Goal: Task Accomplishment & Management: Complete application form

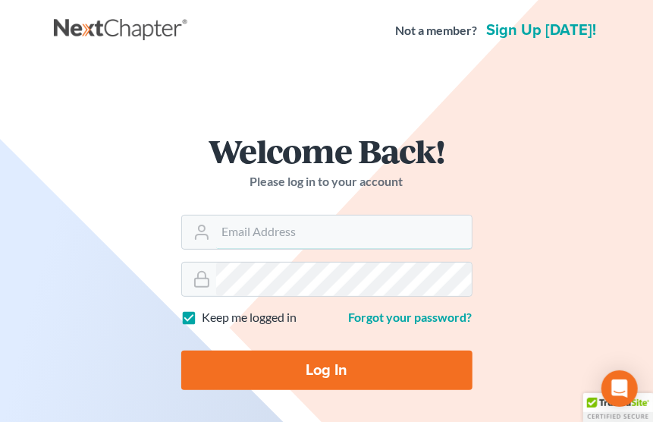
type input "[EMAIL_ADDRESS][DOMAIN_NAME]"
click at [307, 354] on input "Log In" at bounding box center [326, 370] width 291 height 39
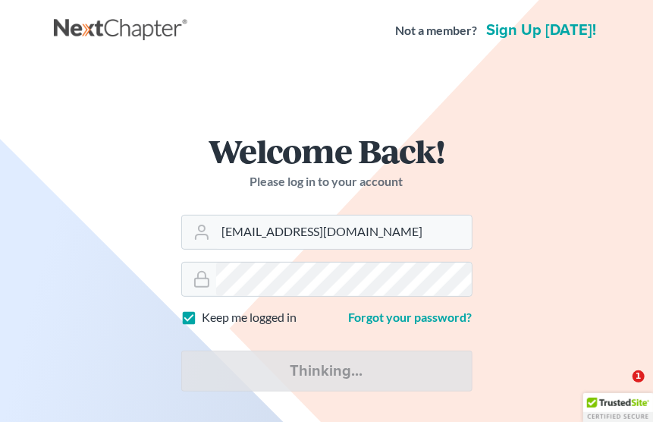
type input "Thinking..."
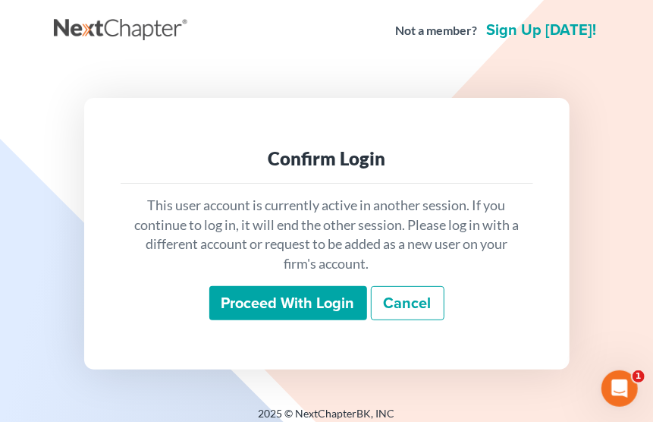
click at [308, 311] on input "Proceed with login" at bounding box center [288, 303] width 158 height 35
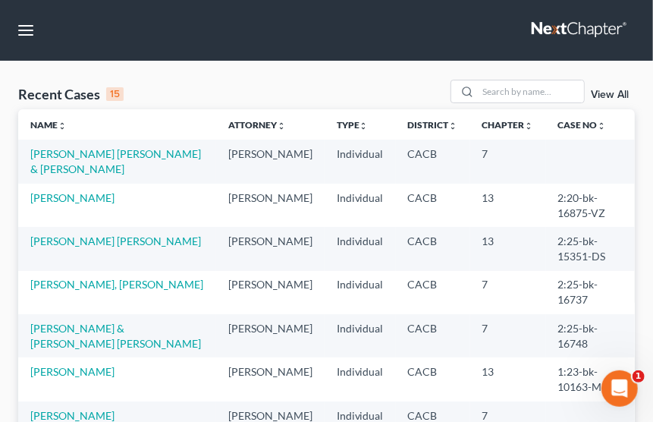
click at [82, 160] on td "Gutierrez Marin, Sergio & Gutierrez, Janet" at bounding box center [117, 161] width 198 height 43
click at [82, 156] on link "Gutierrez Marin, Sergio & Gutierrez, Janet" at bounding box center [115, 161] width 171 height 28
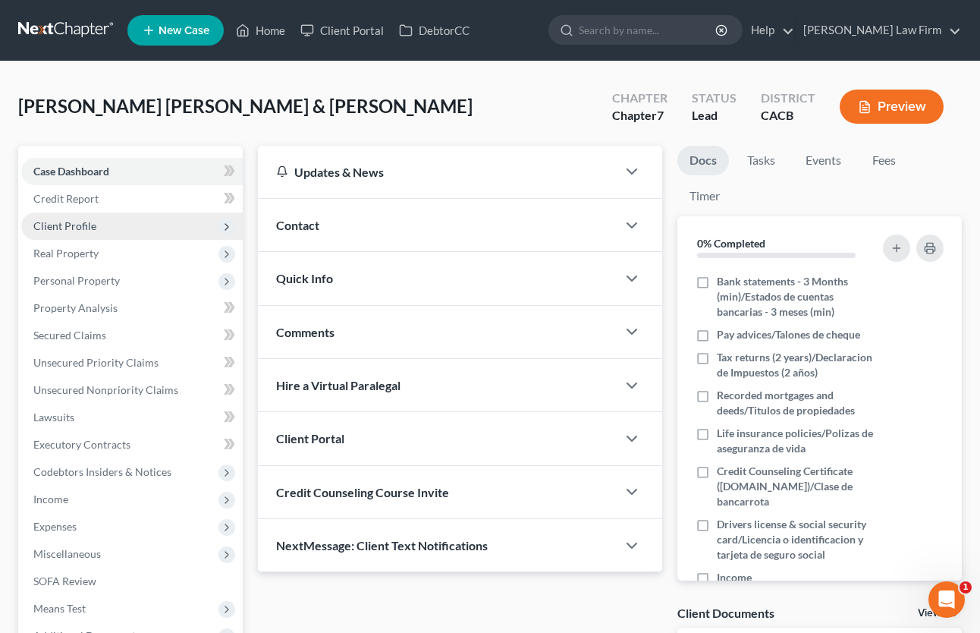
click at [74, 231] on span "Client Profile" at bounding box center [64, 225] width 63 height 13
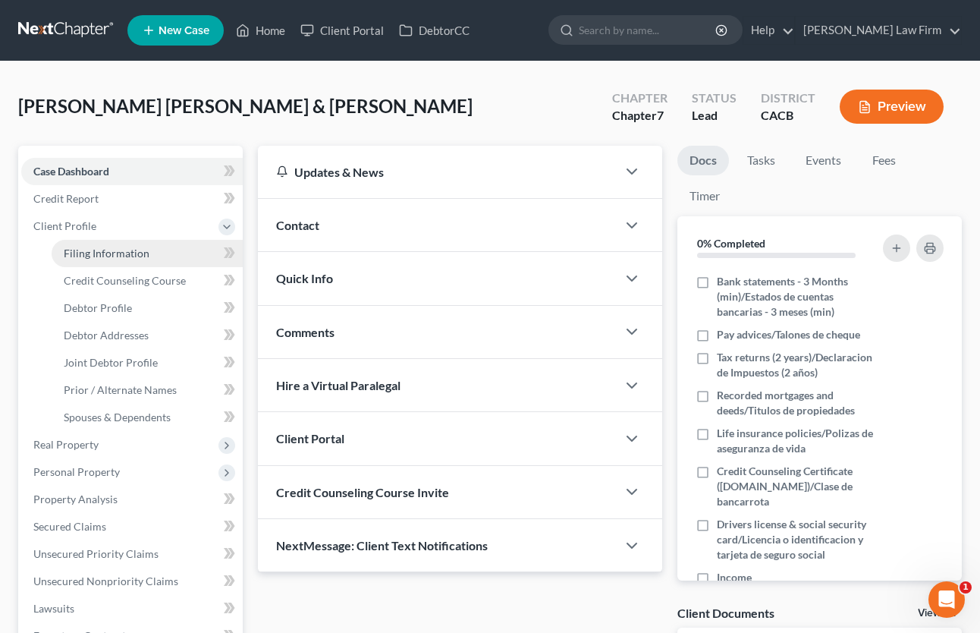
click at [89, 252] on span "Filing Information" at bounding box center [107, 253] width 86 height 13
select select "1"
select select "0"
select select "4"
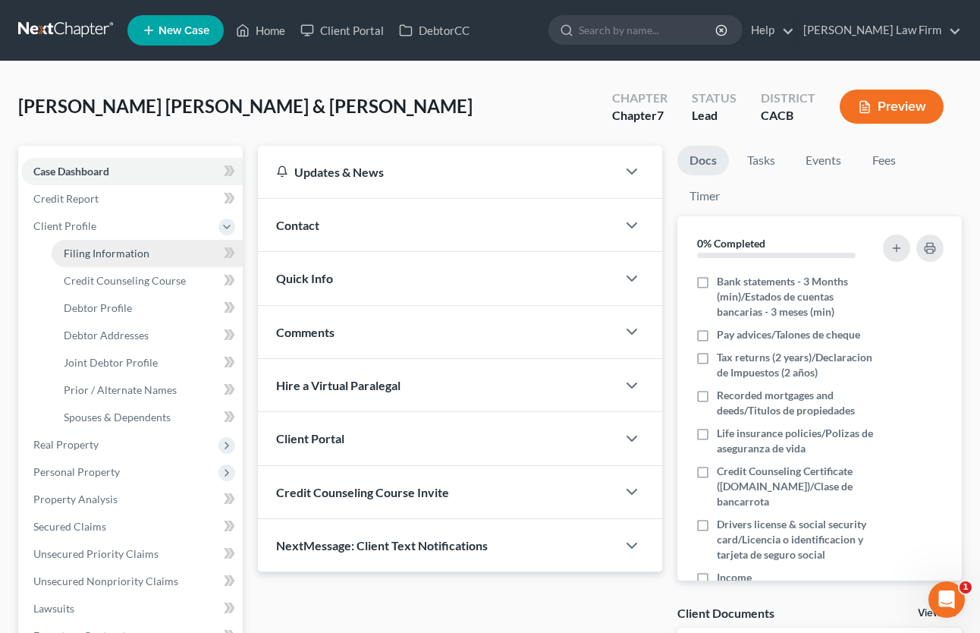
select select "1"
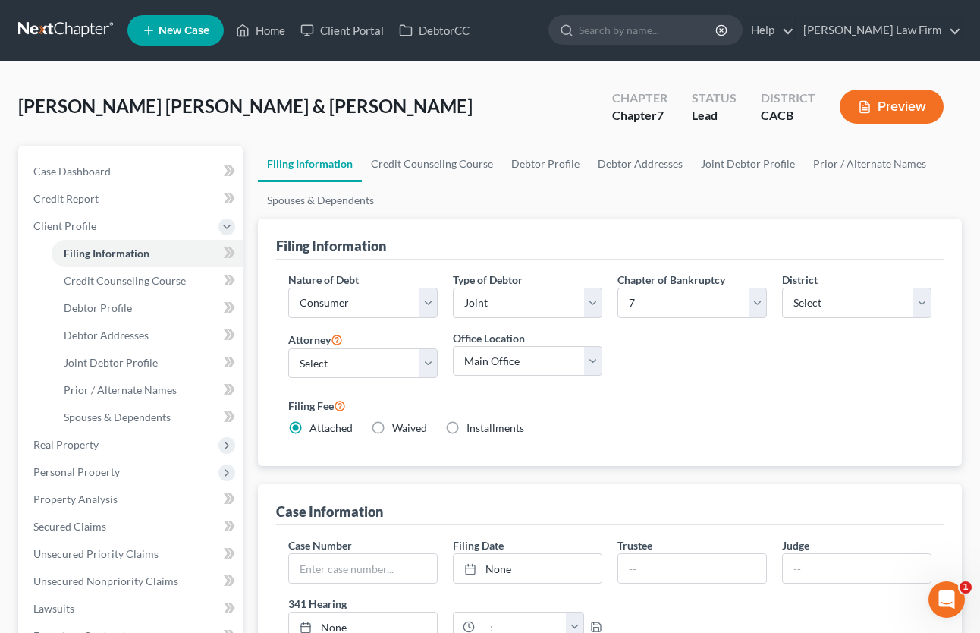
click at [660, 108] on button "Preview" at bounding box center [892, 107] width 104 height 34
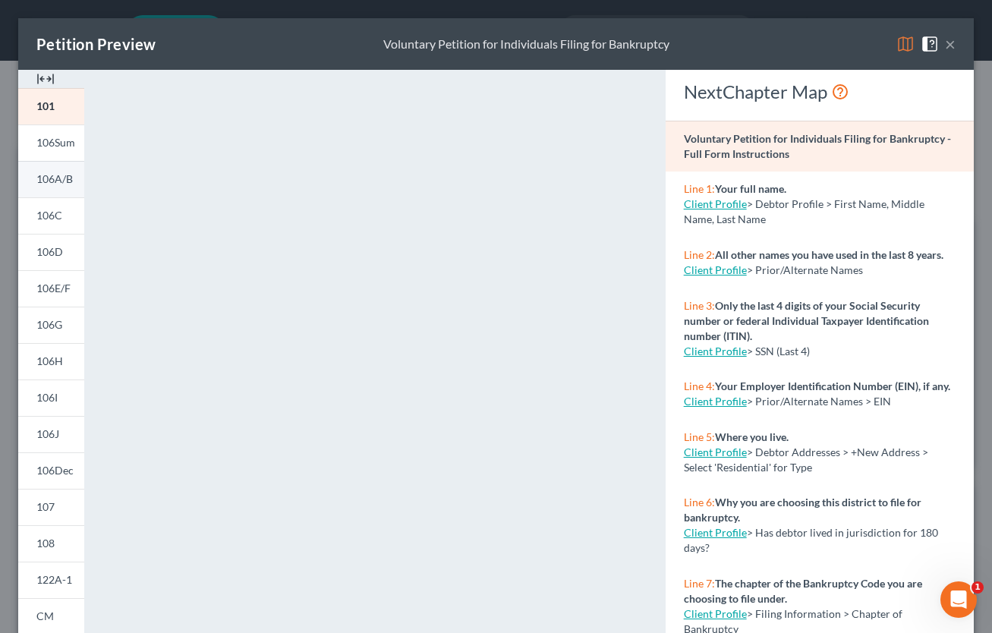
click at [45, 179] on span "106A/B" at bounding box center [54, 178] width 36 height 13
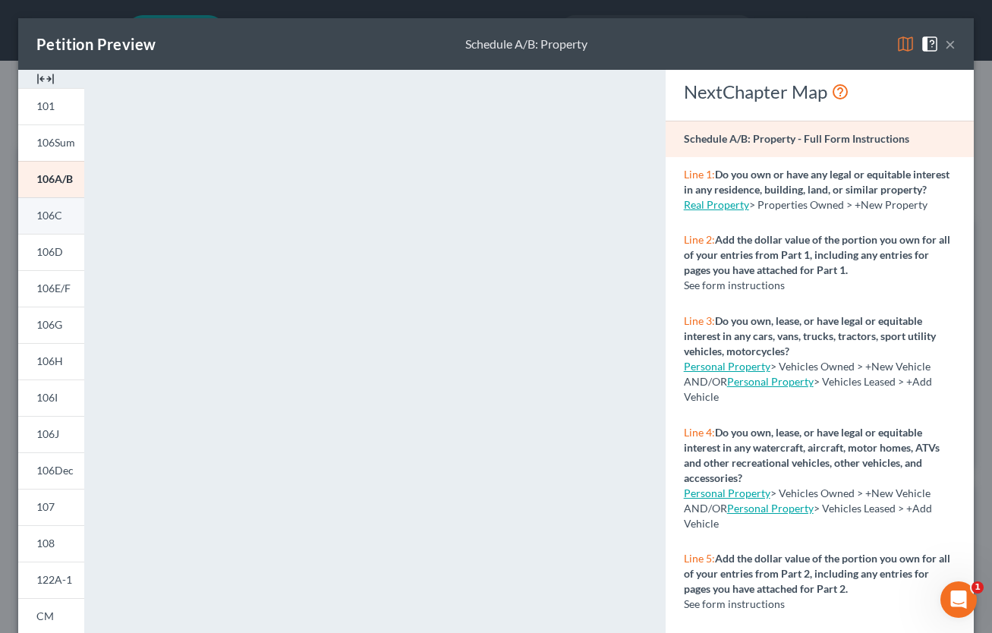
click at [52, 218] on span "106C" at bounding box center [49, 215] width 26 height 13
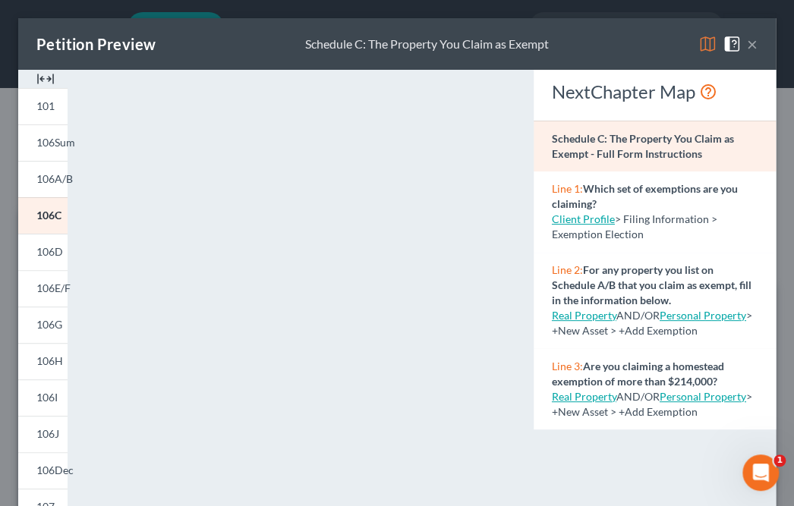
click at [660, 49] on div "Petition Preview Schedule C: The Property You Claim as Exempt ×" at bounding box center [396, 44] width 757 height 52
click at [660, 49] on button "×" at bounding box center [752, 44] width 11 height 18
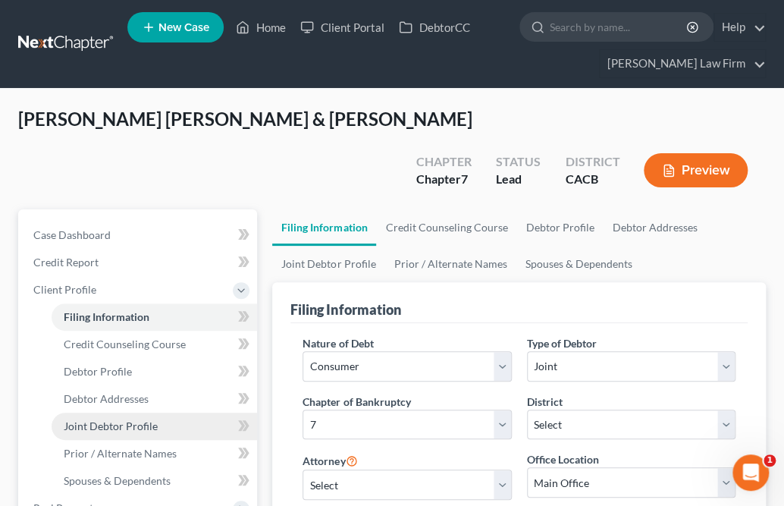
scroll to position [373, 0]
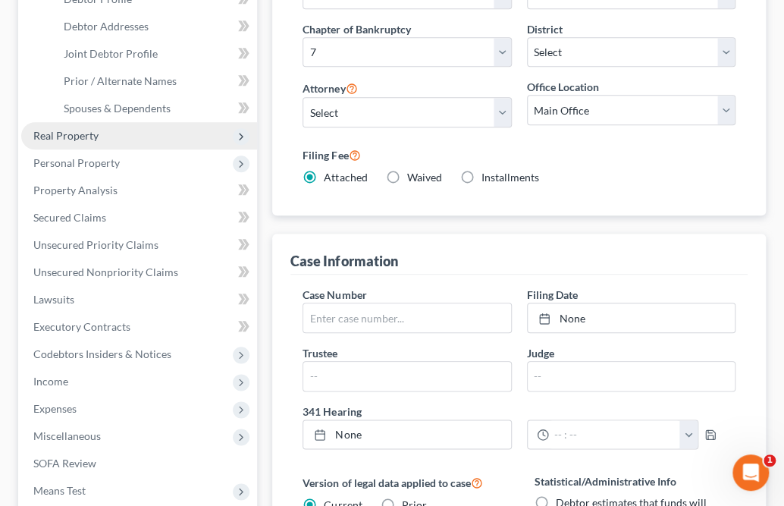
click at [80, 129] on span "Real Property" at bounding box center [65, 135] width 65 height 13
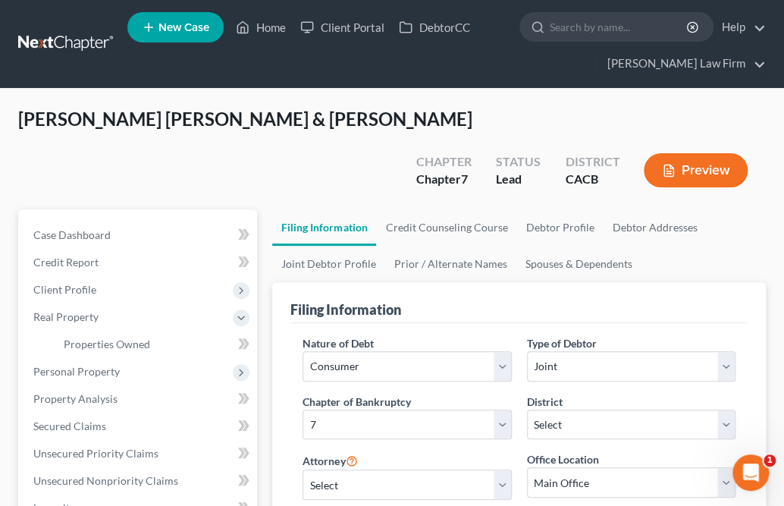
scroll to position [2, 0]
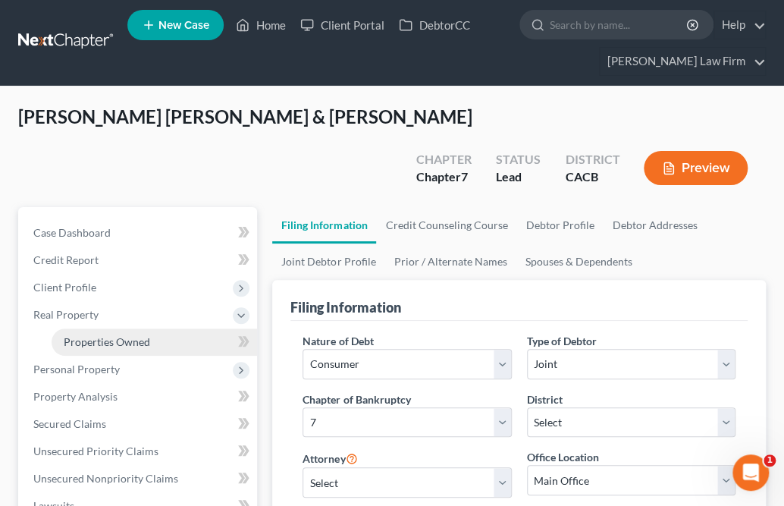
click at [137, 335] on span "Properties Owned" at bounding box center [107, 341] width 86 height 13
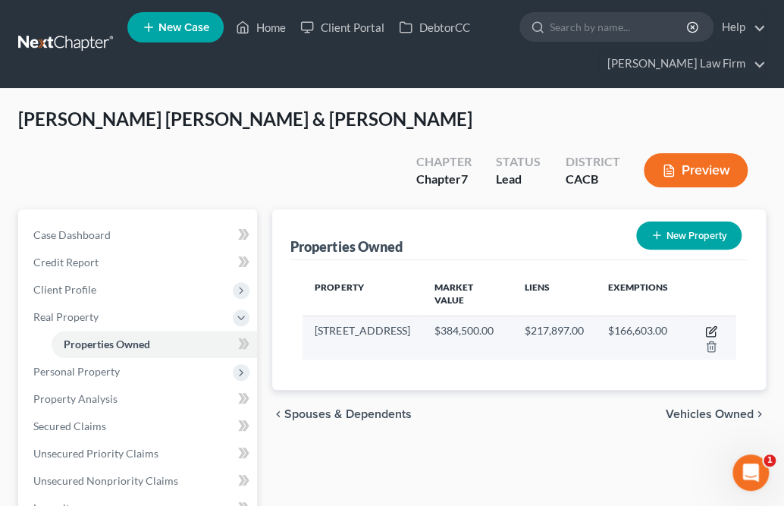
click at [660, 325] on icon "button" at bounding box center [712, 331] width 12 height 12
select select "4"
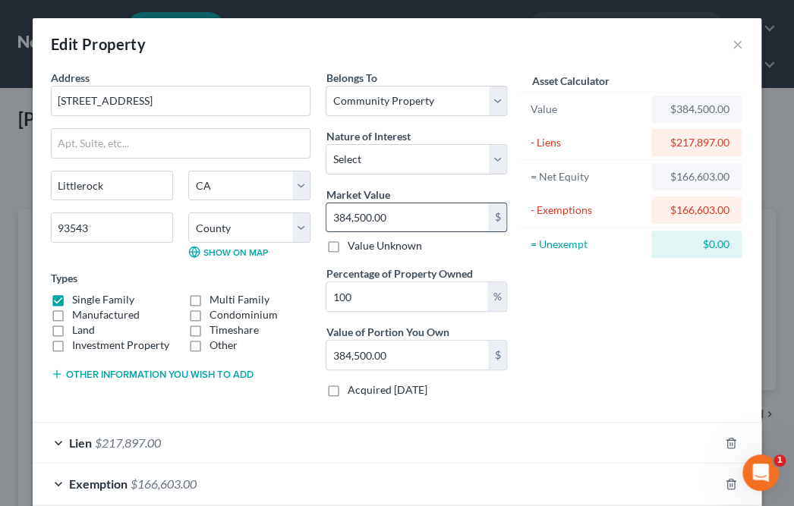
drag, startPoint x: 398, startPoint y: 222, endPoint x: 421, endPoint y: 226, distance: 23.2
click at [421, 226] on input "384,500.00" at bounding box center [407, 217] width 162 height 29
type input "3"
type input "3.00"
type input "38"
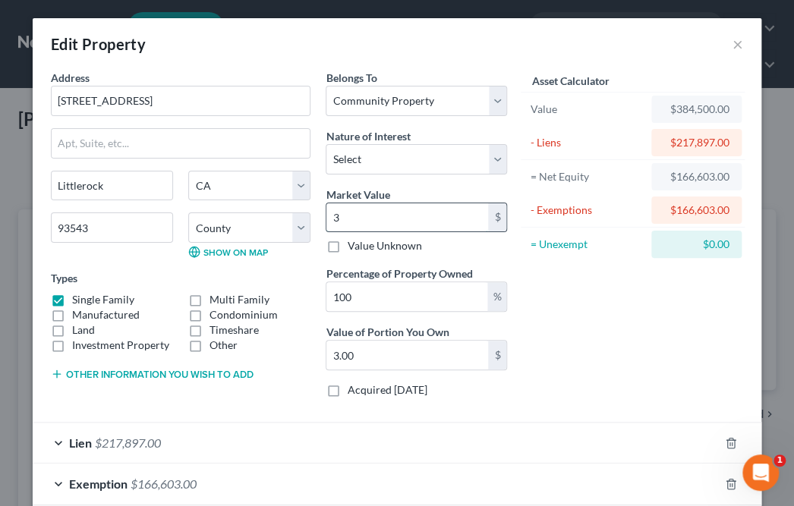
type input "38.00"
type input "382"
type input "382.00"
type input "3822"
type input "3,822.00"
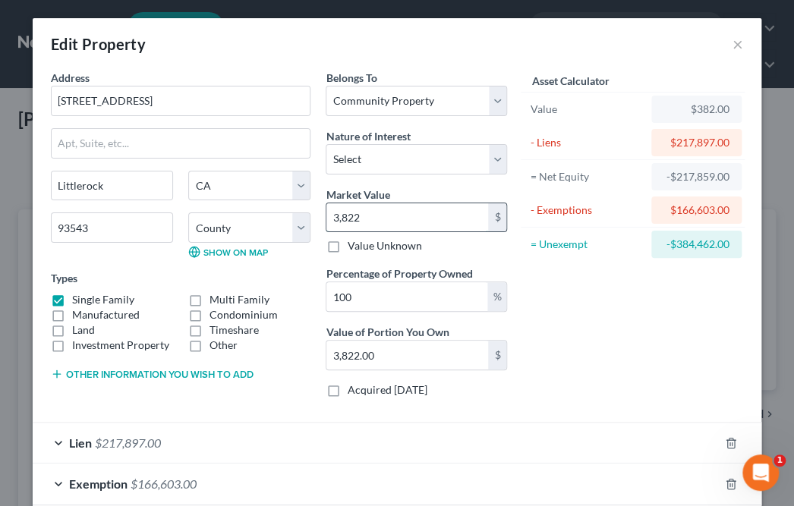
type input "3,8220"
type input "38,220.00"
type input "38,2200"
type input "382,200.00"
type input "382,200"
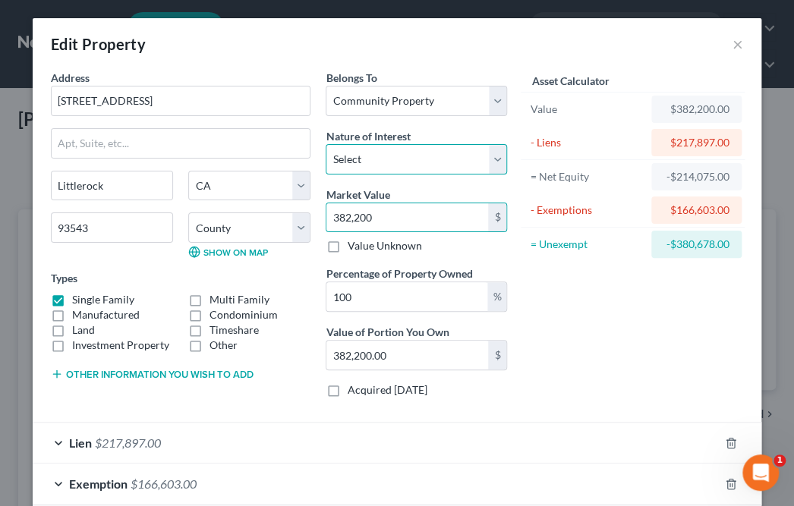
click at [417, 163] on select "Select Fee Simple Joint Tenant Life Estate Equitable Interest Future Interest T…" at bounding box center [415, 159] width 181 height 30
select select "0"
click at [325, 144] on select "Select Fee Simple Joint Tenant Life Estate Equitable Interest Future Interest T…" at bounding box center [415, 159] width 181 height 30
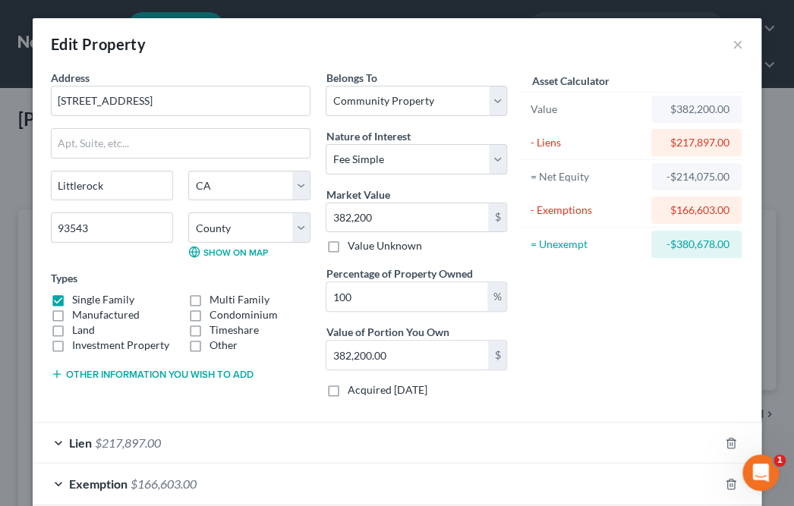
click at [318, 303] on div "Belongs To * Select Debtor 1 Only Debtor 2 Only Debtor 1 And Debtor 2 Only At L…" at bounding box center [416, 240] width 196 height 340
click at [222, 421] on div "Lien $217,897.00" at bounding box center [376, 443] width 686 height 40
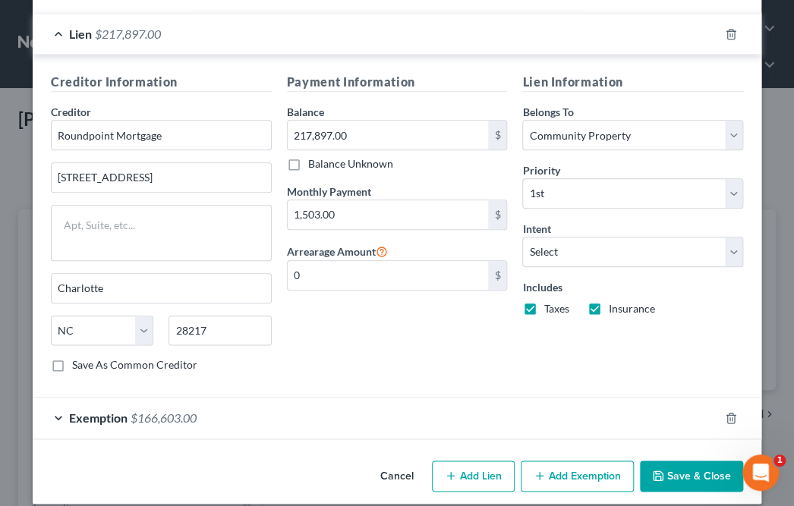
scroll to position [421, 0]
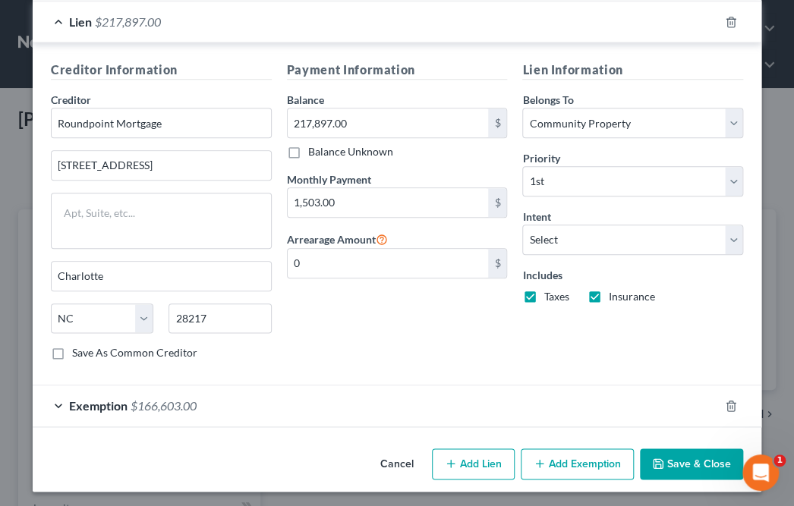
click at [246, 407] on div "Exemption $166,603.00" at bounding box center [376, 405] width 686 height 40
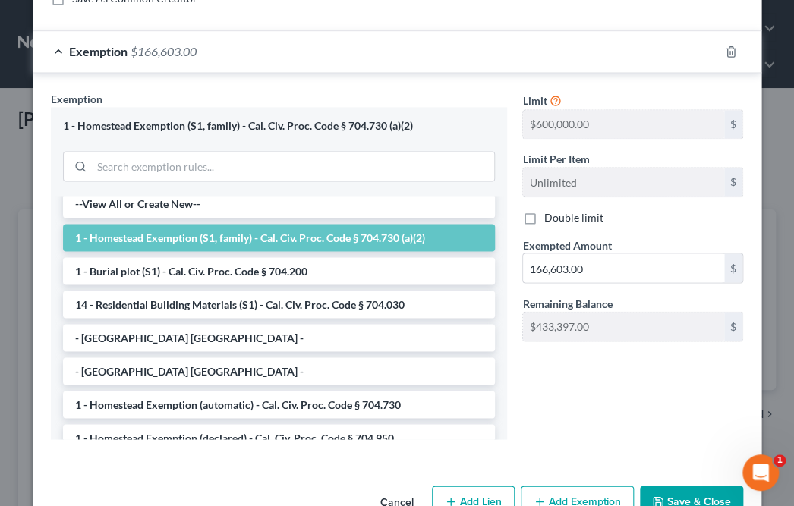
scroll to position [0, 0]
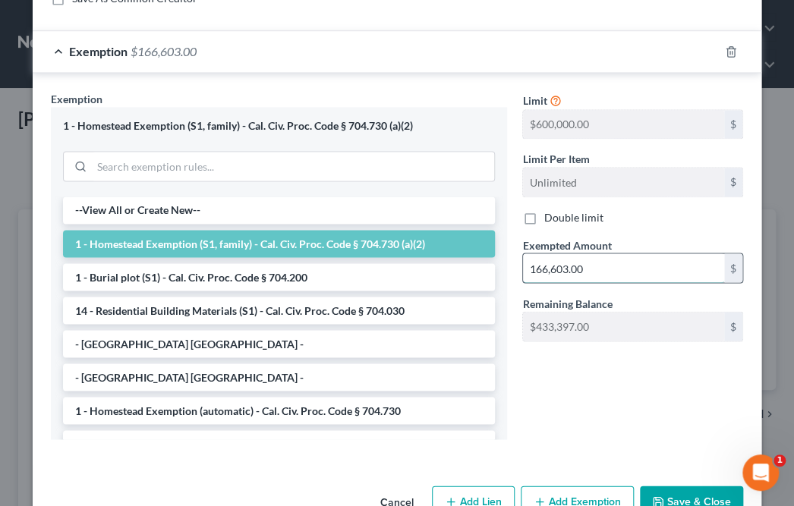
drag, startPoint x: 620, startPoint y: 257, endPoint x: 615, endPoint y: 272, distance: 15.1
click at [615, 272] on input "166,603.00" at bounding box center [623, 267] width 201 height 29
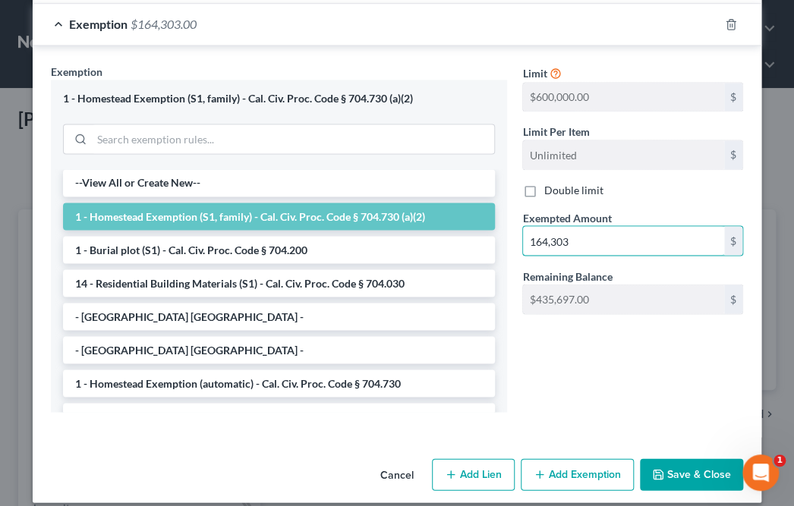
scroll to position [813, 0]
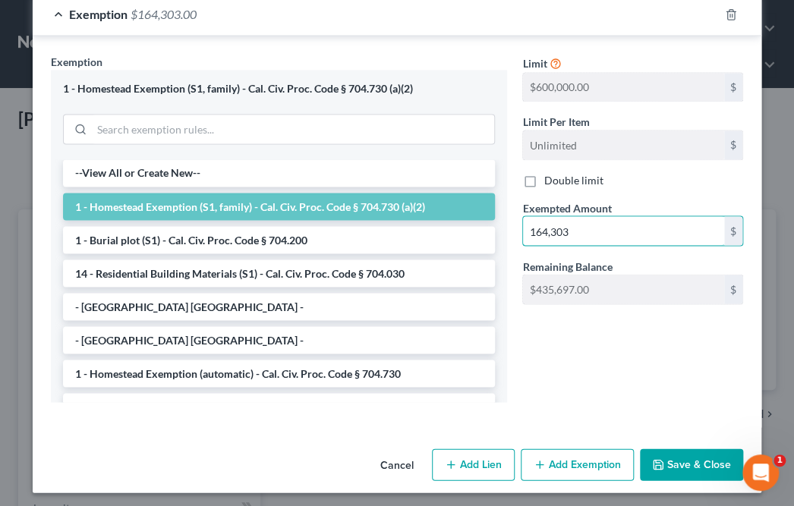
type input "164,303"
click at [660, 421] on button "Save & Close" at bounding box center [691, 464] width 103 height 32
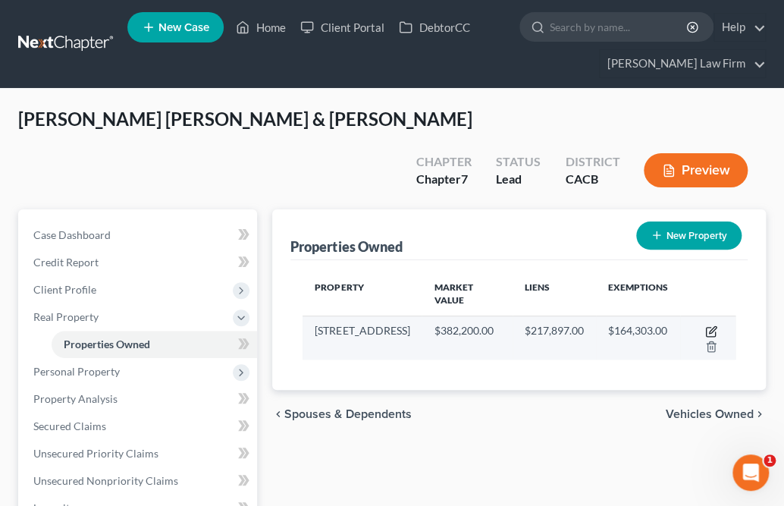
click at [660, 325] on icon "button" at bounding box center [712, 331] width 12 height 12
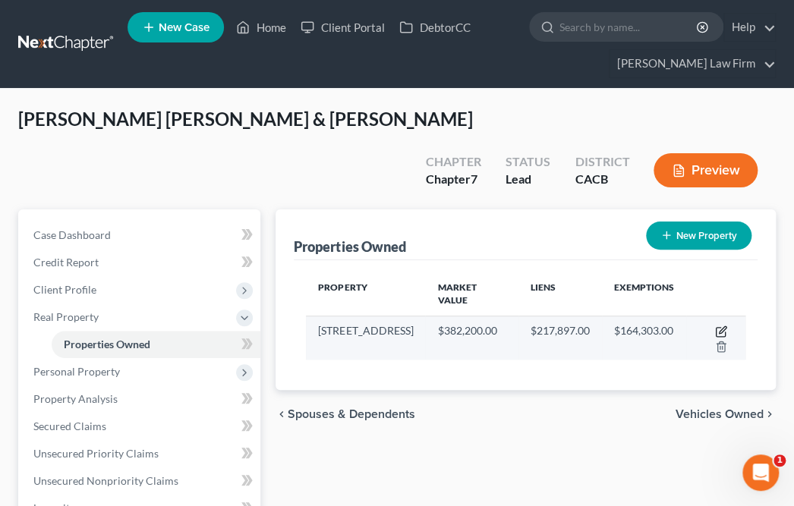
select select "4"
select select "18"
select select "4"
select select "0"
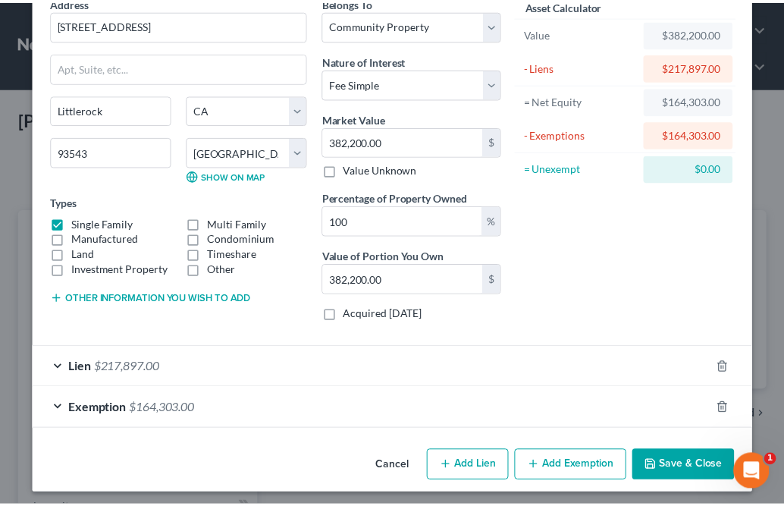
scroll to position [80, 0]
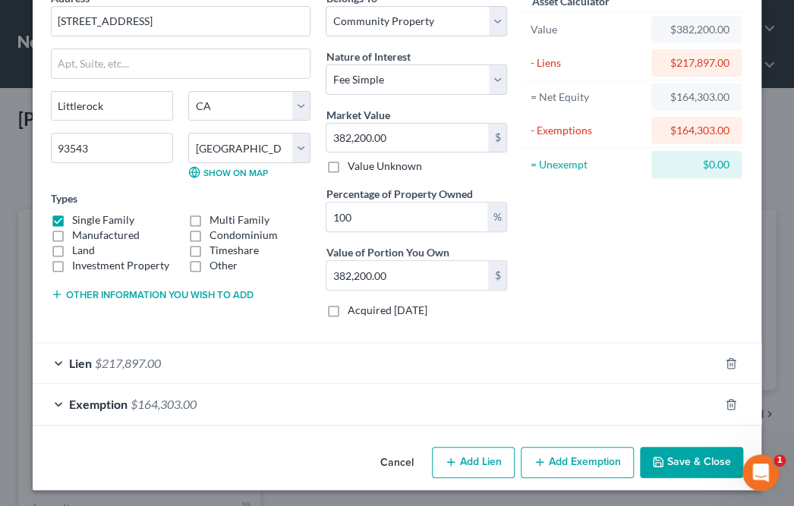
click at [660, 421] on button "Save & Close" at bounding box center [691, 463] width 103 height 32
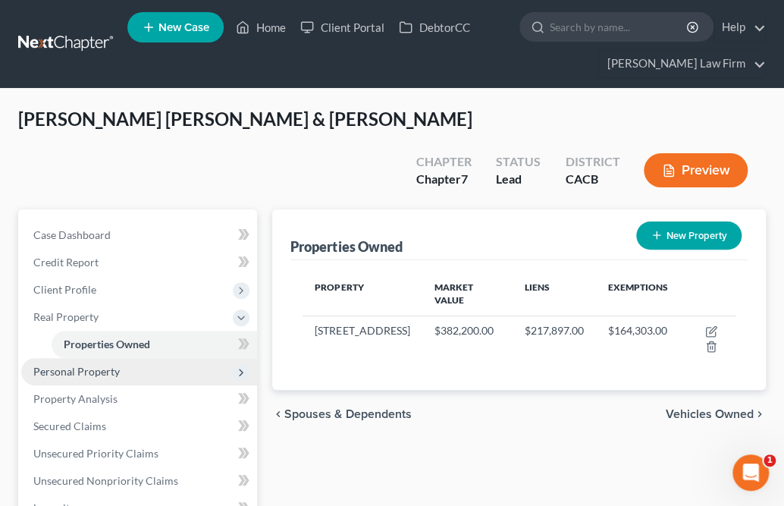
click at [49, 365] on span "Personal Property" at bounding box center [76, 371] width 86 height 13
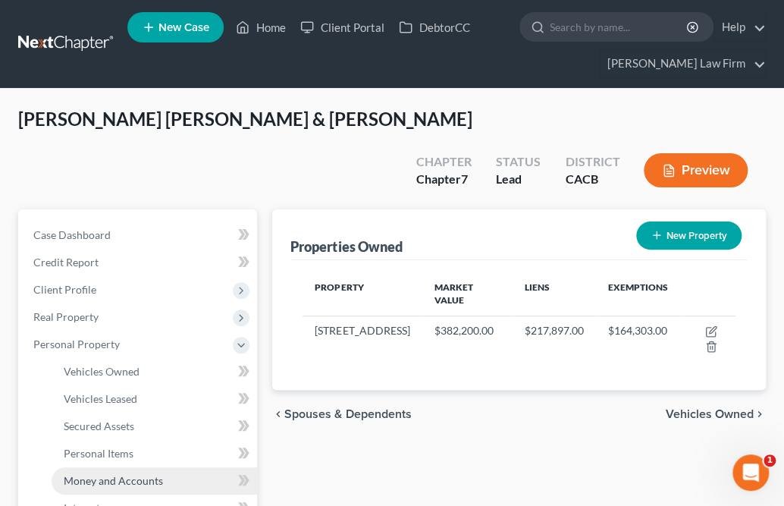
click at [93, 421] on span "Money and Accounts" at bounding box center [113, 480] width 99 height 13
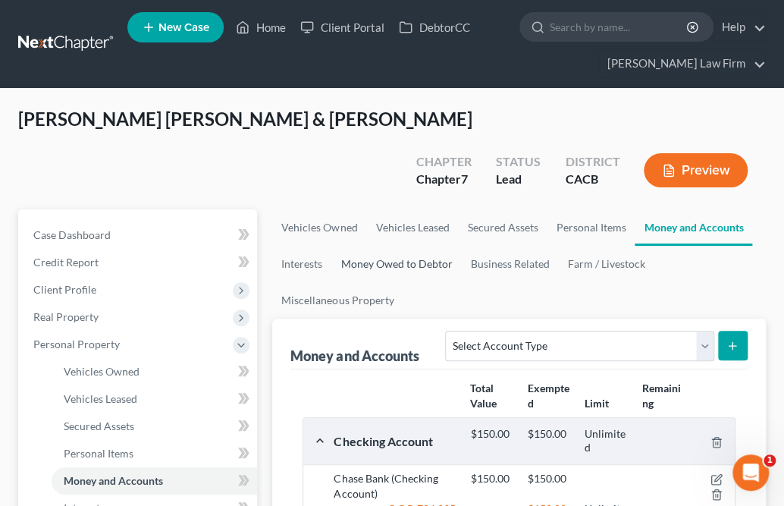
click at [363, 246] on link "Money Owed to Debtor" at bounding box center [397, 264] width 130 height 36
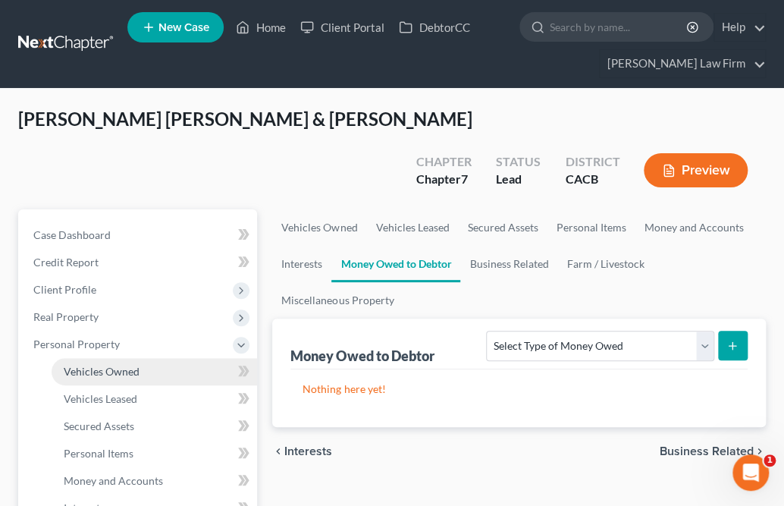
click at [116, 365] on span "Vehicles Owned" at bounding box center [102, 371] width 76 height 13
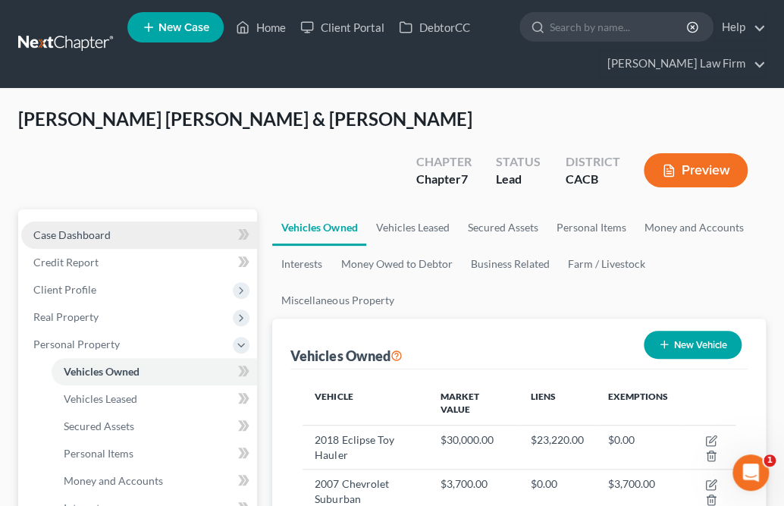
click at [75, 228] on span "Case Dashboard" at bounding box center [71, 234] width 77 height 13
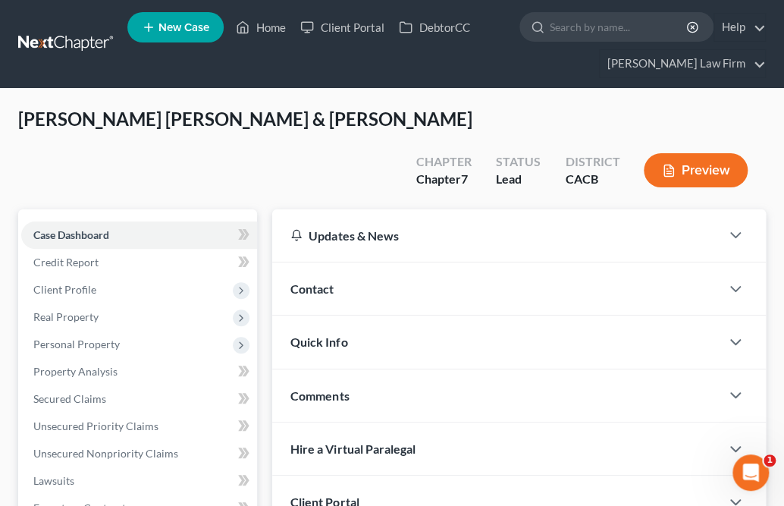
click at [300, 281] on span "Contact" at bounding box center [312, 288] width 43 height 14
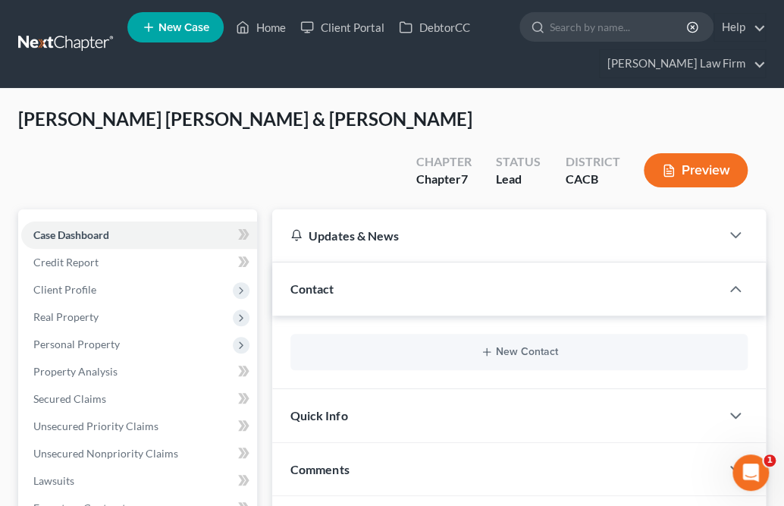
click at [310, 408] on span "Quick Info" at bounding box center [319, 415] width 57 height 14
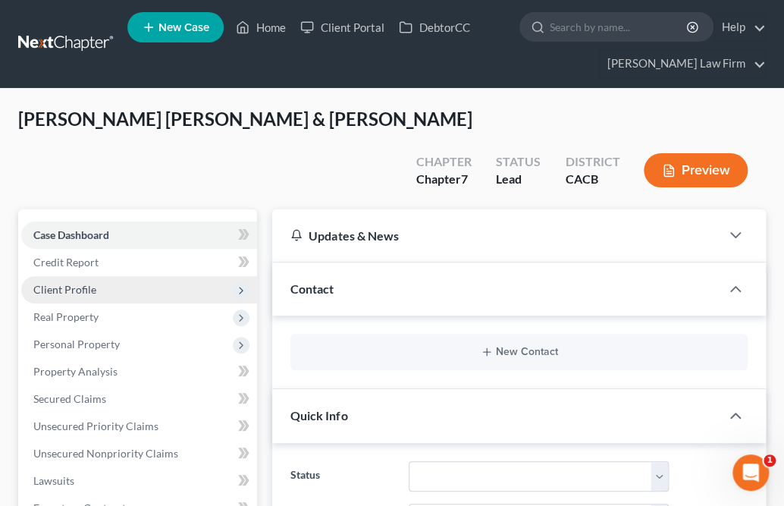
click at [83, 283] on span "Client Profile" at bounding box center [64, 289] width 63 height 13
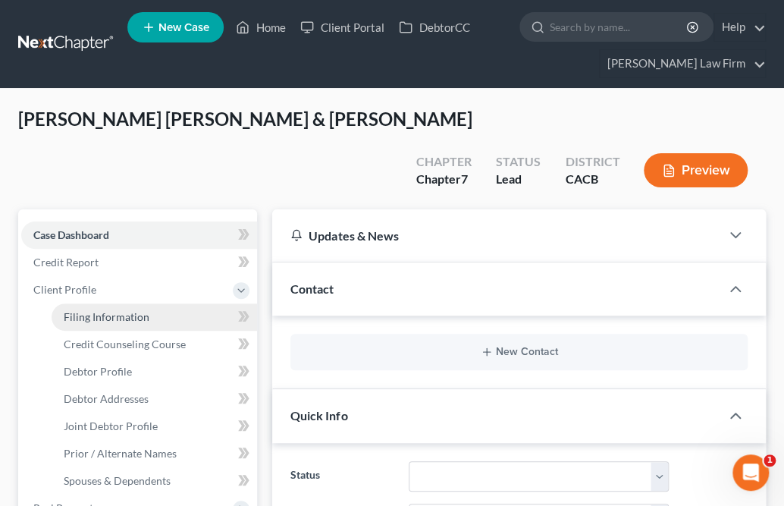
click at [99, 310] on span "Filing Information" at bounding box center [107, 316] width 86 height 13
select select "1"
select select "0"
select select "7"
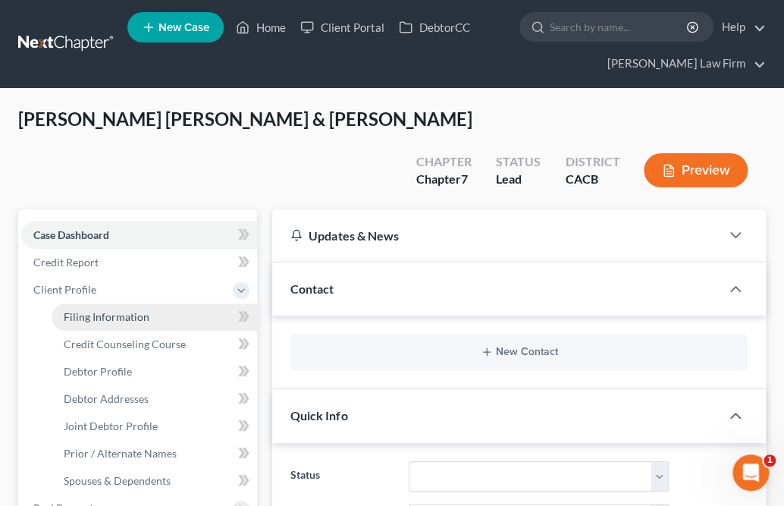
select select "0"
select select "4"
select select "1"
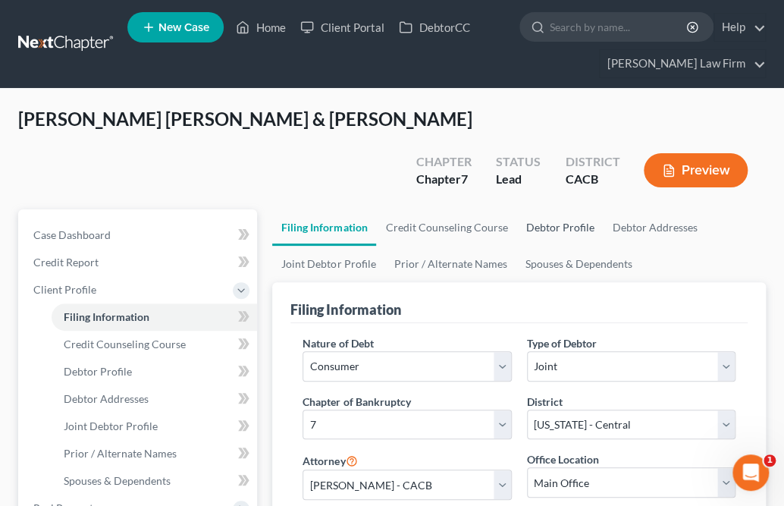
click at [555, 209] on link "Debtor Profile" at bounding box center [560, 227] width 86 height 36
select select "1"
select select "4"
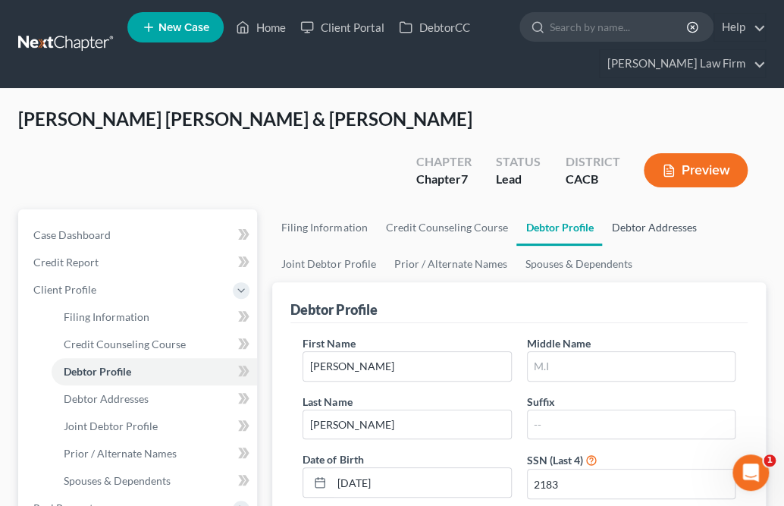
click at [631, 209] on link "Debtor Addresses" at bounding box center [653, 227] width 103 height 36
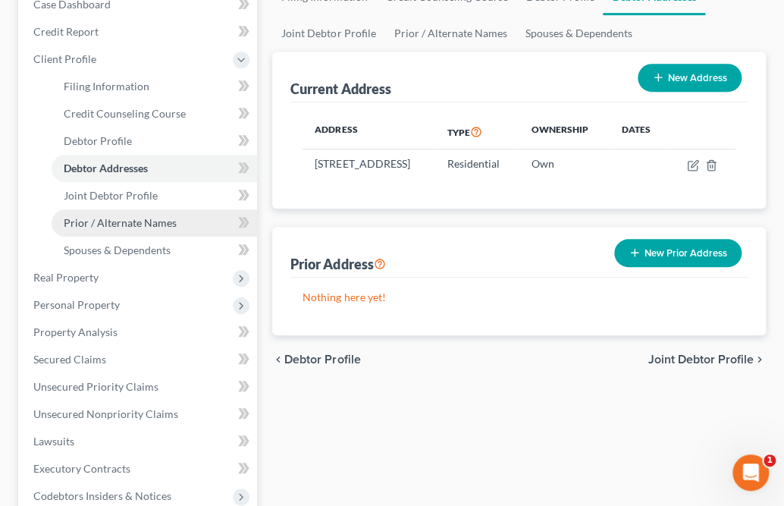
scroll to position [231, 0]
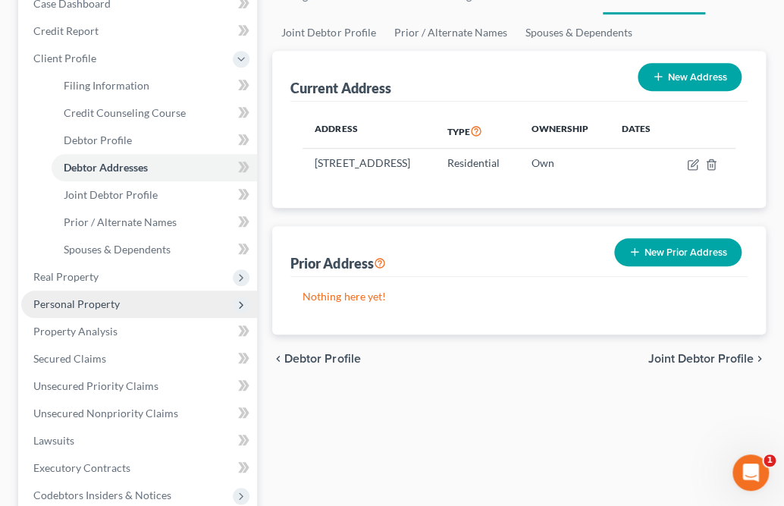
click at [76, 297] on span "Personal Property" at bounding box center [76, 303] width 86 height 13
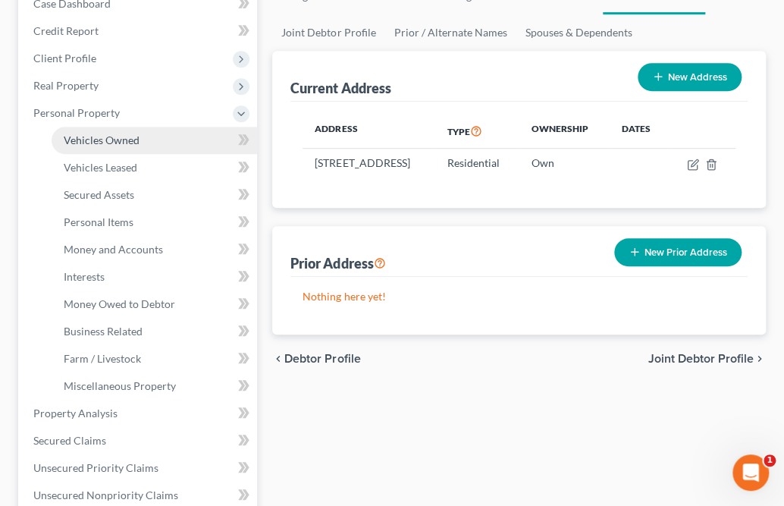
click at [108, 134] on span "Vehicles Owned" at bounding box center [102, 140] width 76 height 13
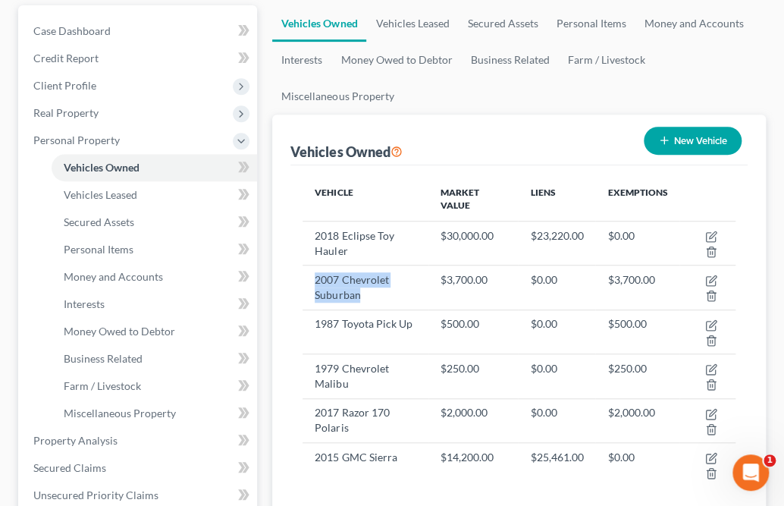
scroll to position [200, 0]
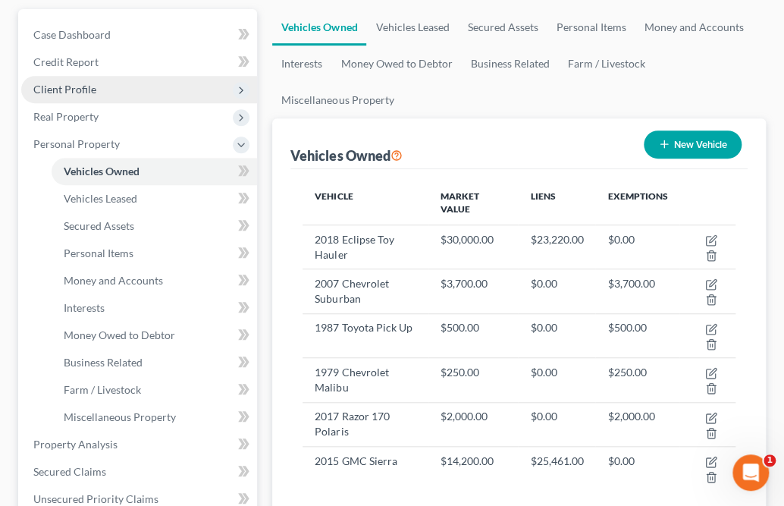
click at [58, 83] on span "Client Profile" at bounding box center [64, 89] width 63 height 13
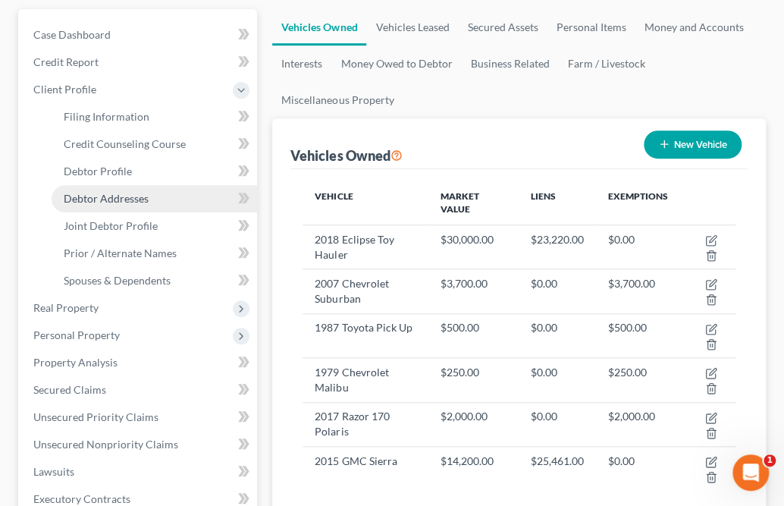
click at [103, 185] on link "Debtor Addresses" at bounding box center [155, 198] width 206 height 27
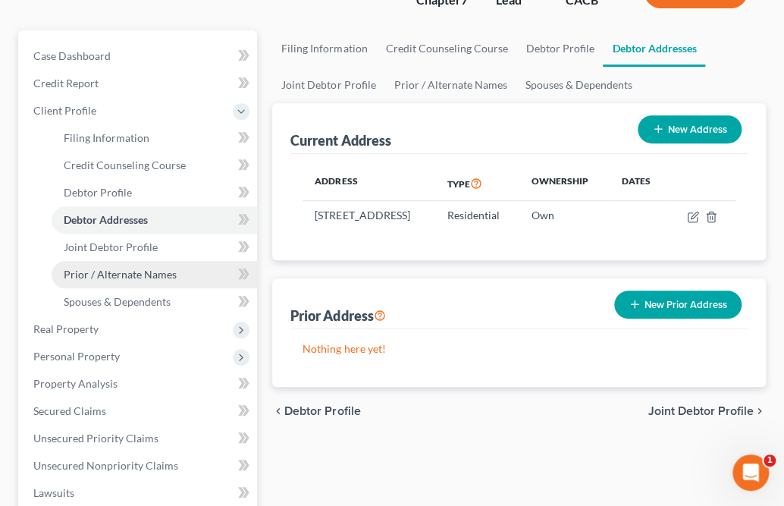
scroll to position [334, 0]
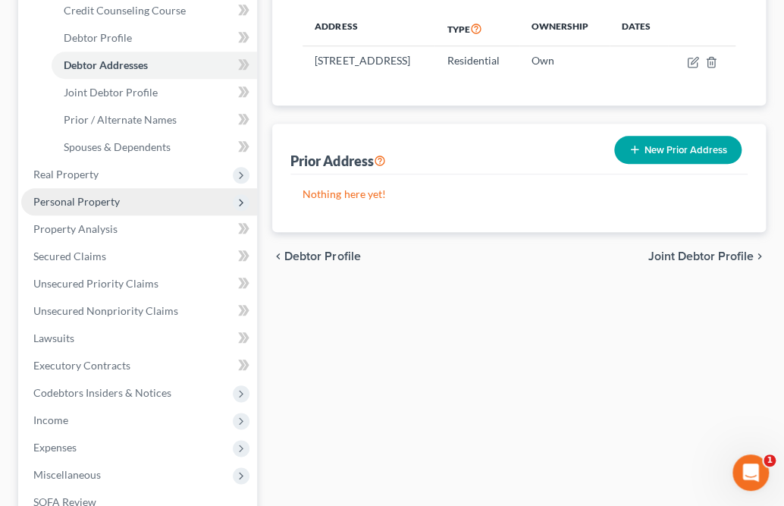
click at [74, 195] on span "Personal Property" at bounding box center [76, 201] width 86 height 13
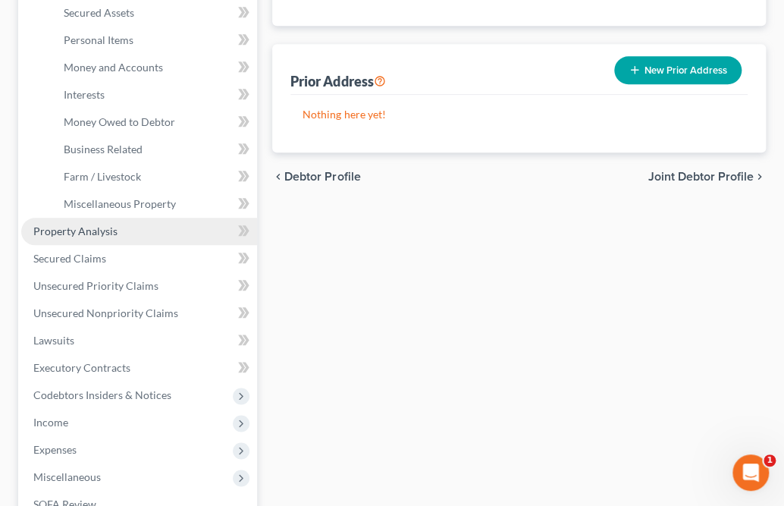
scroll to position [151, 0]
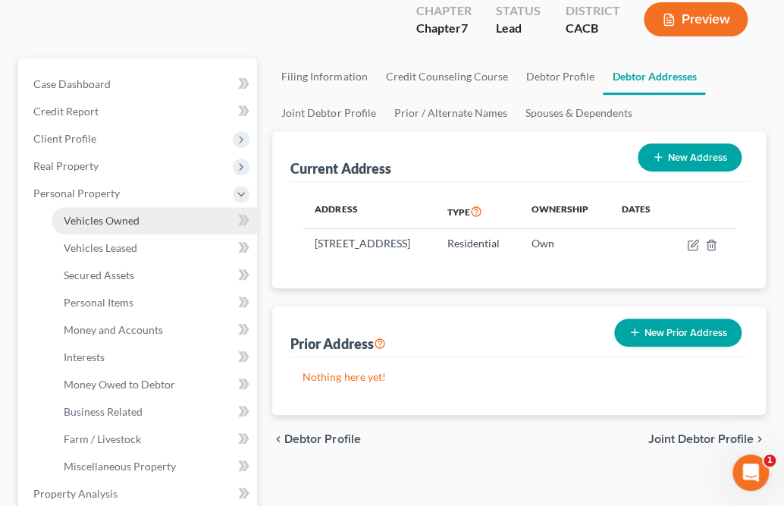
click at [99, 214] on span "Vehicles Owned" at bounding box center [102, 220] width 76 height 13
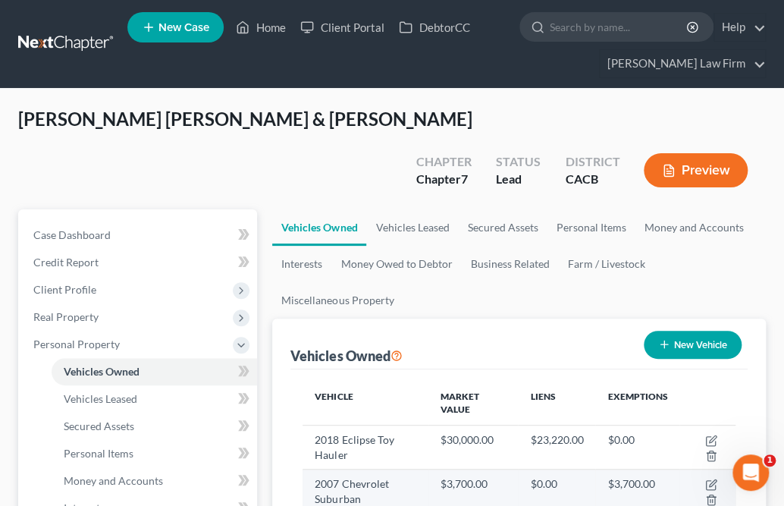
click at [329, 421] on td "2007 Chevrolet Suburban" at bounding box center [366, 492] width 126 height 44
click at [660, 421] on icon "button" at bounding box center [712, 483] width 7 height 7
select select "0"
select select "19"
select select "3"
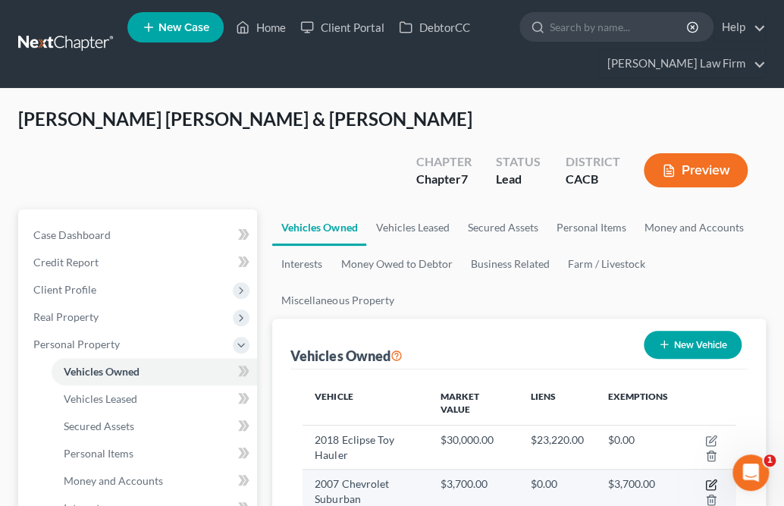
select select "2"
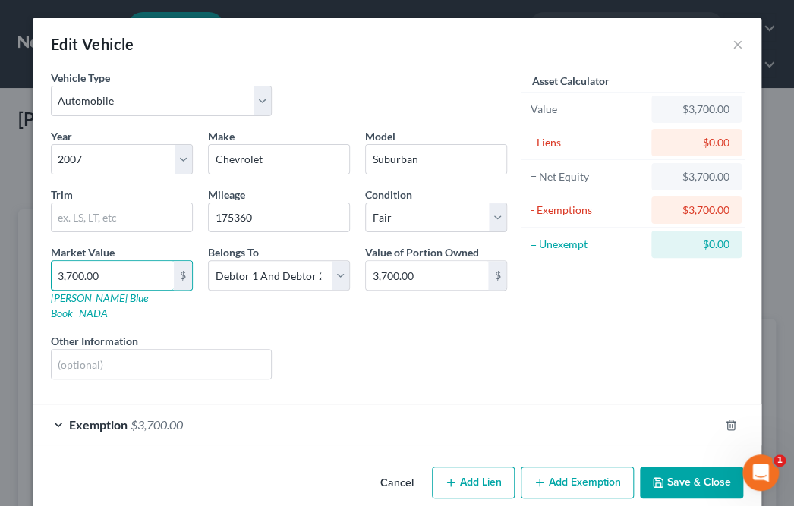
type input "3"
type input "3.00"
type input "35"
type input "35.00"
type input "350"
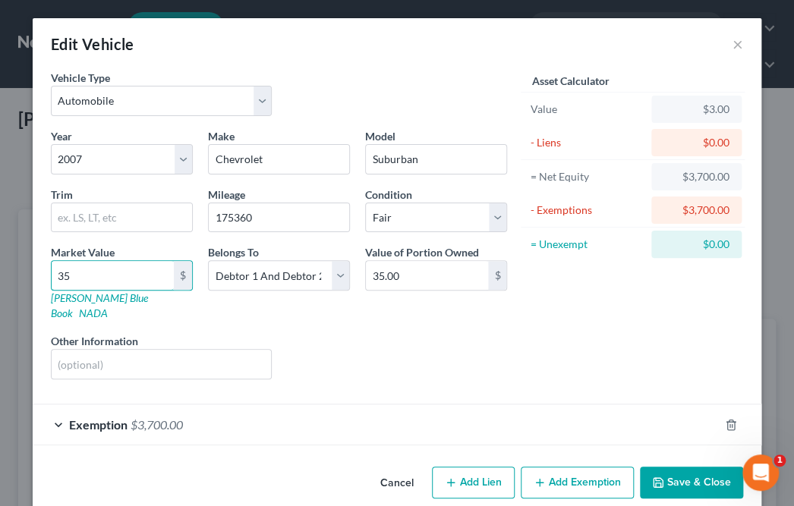
type input "350.00"
type input "3500"
type input "3,500.00"
type input "3,500"
click at [247, 404] on div "Exemption $3,700.00" at bounding box center [376, 424] width 686 height 40
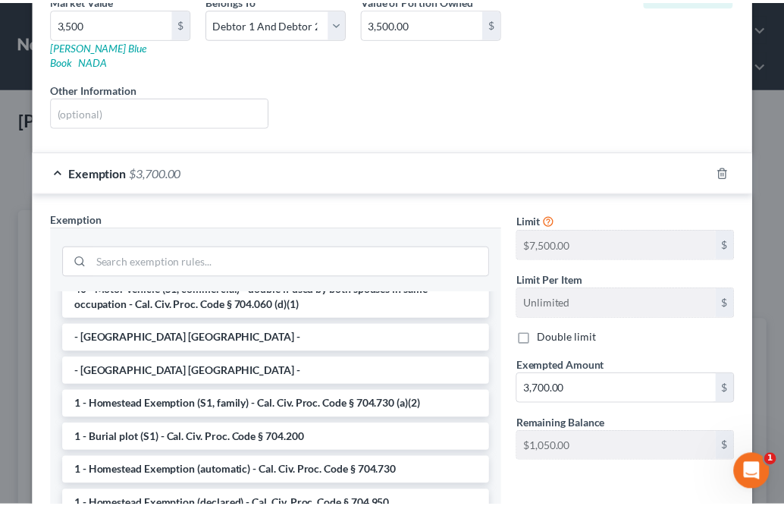
scroll to position [325, 0]
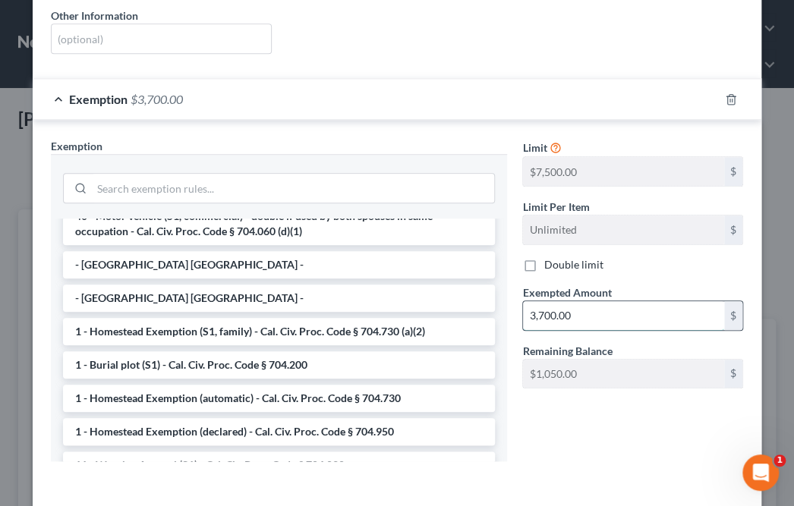
drag, startPoint x: 578, startPoint y: 300, endPoint x: 599, endPoint y: 303, distance: 20.7
click at [599, 303] on input "3,700.00" at bounding box center [623, 315] width 201 height 29
type input "3,500"
click at [602, 401] on div "Limit $7,500.00 $ Limit Per Item Unlimited $ Double limit Exempted Amount * 3,5…" at bounding box center [632, 305] width 236 height 335
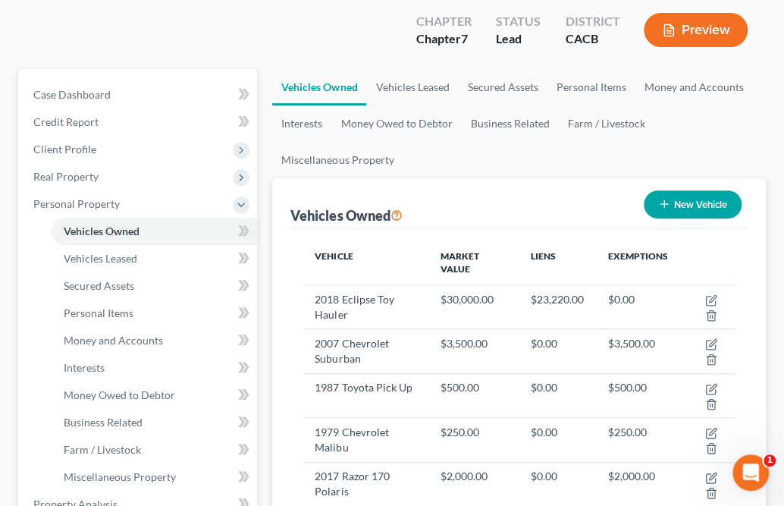
scroll to position [141, 0]
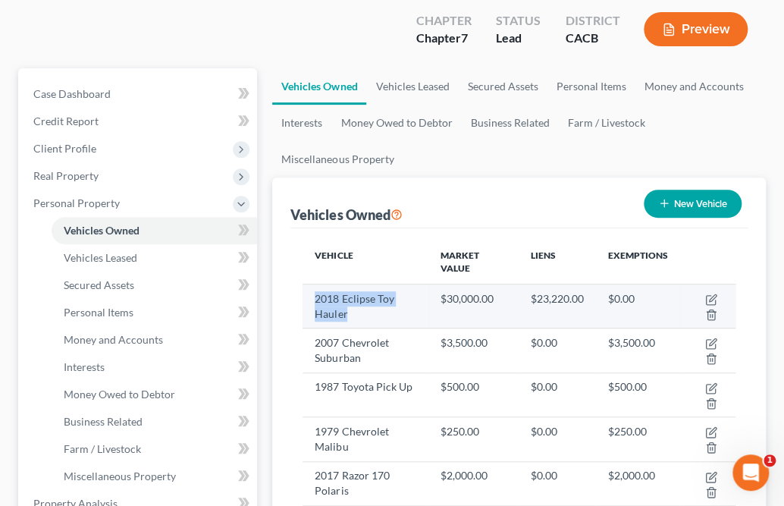
drag, startPoint x: 389, startPoint y: 280, endPoint x: 316, endPoint y: 265, distance: 75.1
click at [316, 284] on td "2018 Eclipse Toy Hauler" at bounding box center [366, 306] width 126 height 44
click at [368, 284] on td "2018 Eclipse Toy Hauler" at bounding box center [366, 306] width 126 height 44
